Goal: Task Accomplishment & Management: Manage account settings

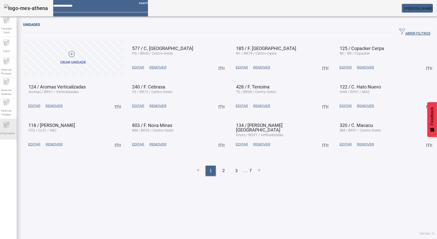
click at [9, 122] on div at bounding box center [6, 126] width 6 height 8
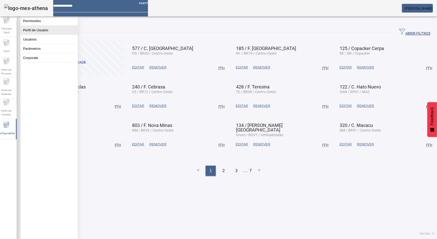
click at [40, 34] on button "Perfil de Usuário" at bounding box center [48, 30] width 57 height 9
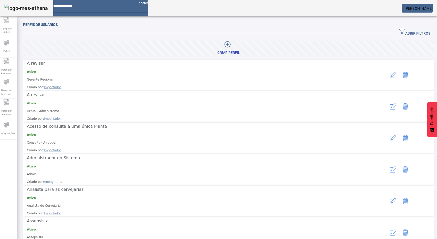
click at [390, 166] on icon "button" at bounding box center [393, 169] width 6 height 6
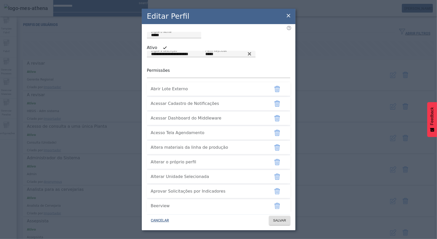
click at [274, 121] on icon "button" at bounding box center [277, 118] width 6 height 6
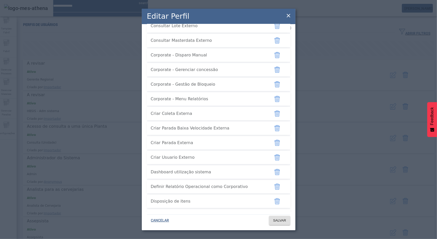
scroll to position [307, 0]
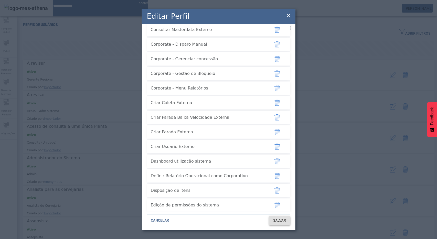
click at [280, 220] on span "SALVAR" at bounding box center [279, 220] width 13 height 5
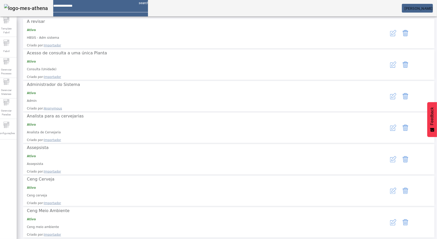
scroll to position [74, 0]
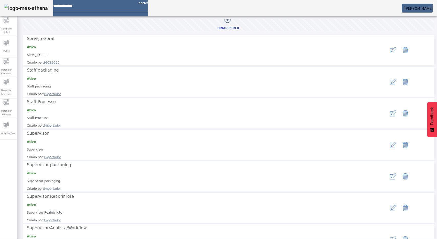
scroll to position [22, 0]
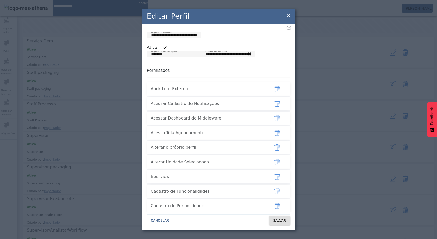
click at [274, 121] on icon "button" at bounding box center [277, 118] width 6 height 6
click at [280, 222] on span "SALVAR" at bounding box center [279, 220] width 13 height 5
